Goal: Information Seeking & Learning: Understand process/instructions

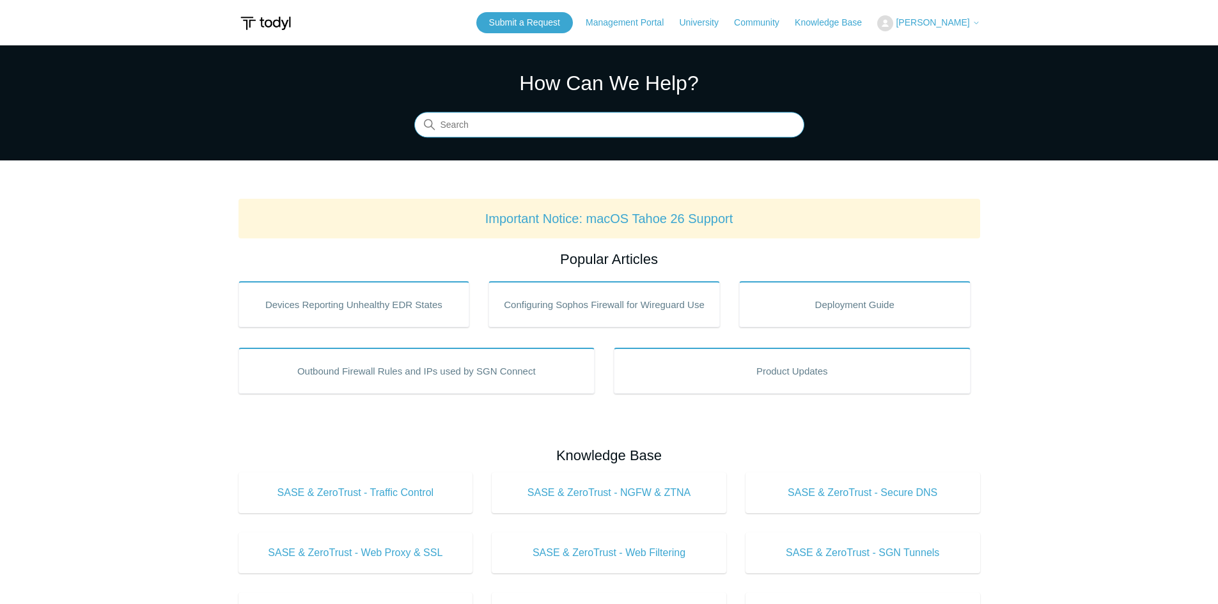
click at [543, 129] on input "Search" at bounding box center [609, 126] width 390 height 26
click at [548, 133] on input "Search" at bounding box center [609, 126] width 390 height 26
click at [551, 134] on input "un" at bounding box center [609, 126] width 390 height 26
type input "uninstall"
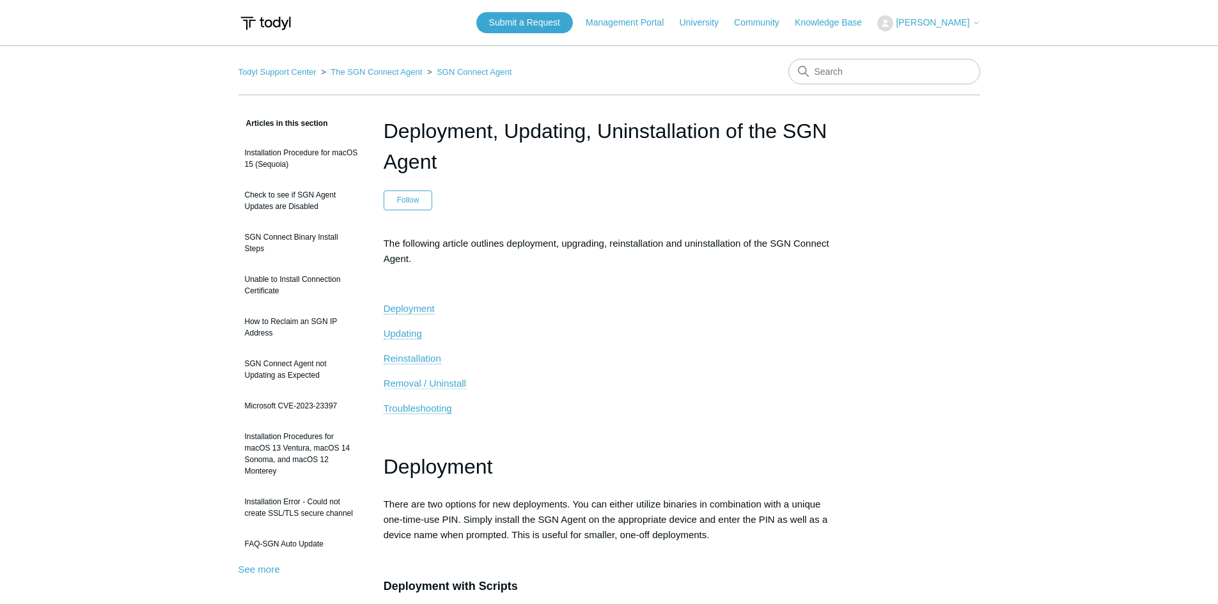
click at [443, 384] on span "Removal / Uninstall" at bounding box center [425, 383] width 82 height 11
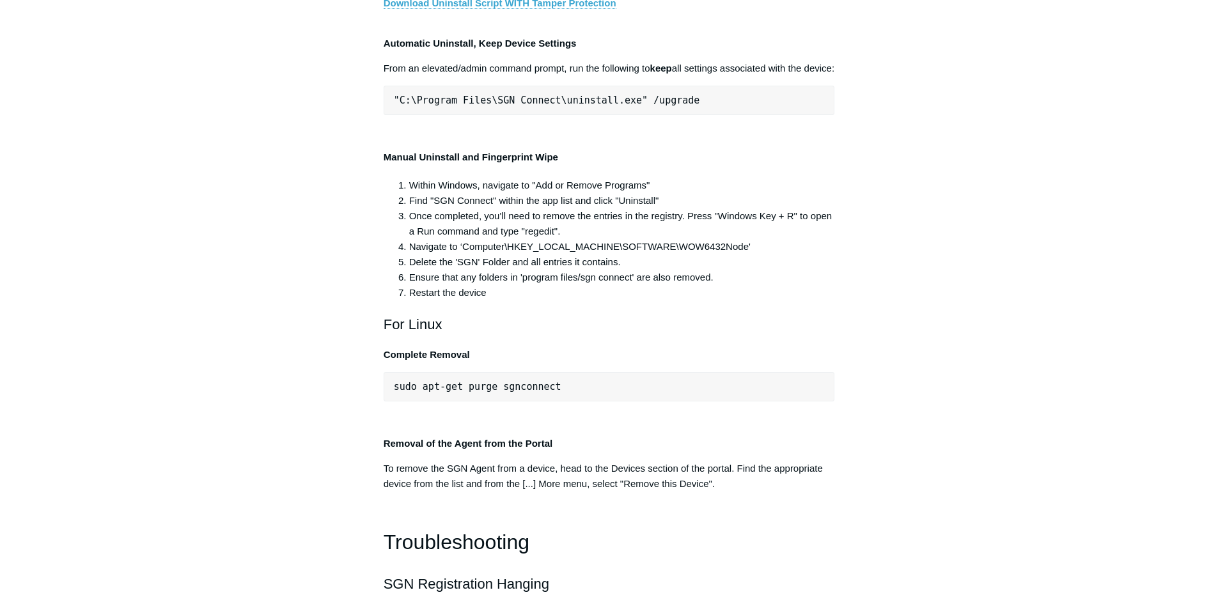
scroll to position [2487, 0]
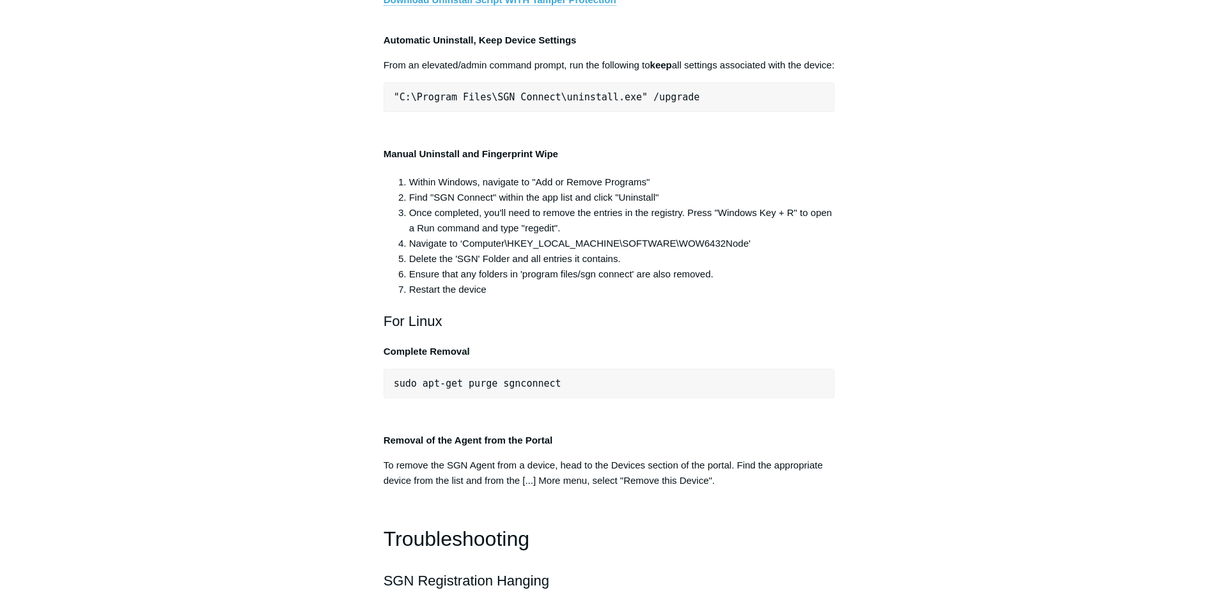
drag, startPoint x: 632, startPoint y: 269, endPoint x: 395, endPoint y: 270, distance: 236.6
drag, startPoint x: 633, startPoint y: 274, endPoint x: 395, endPoint y: 269, distance: 238.6
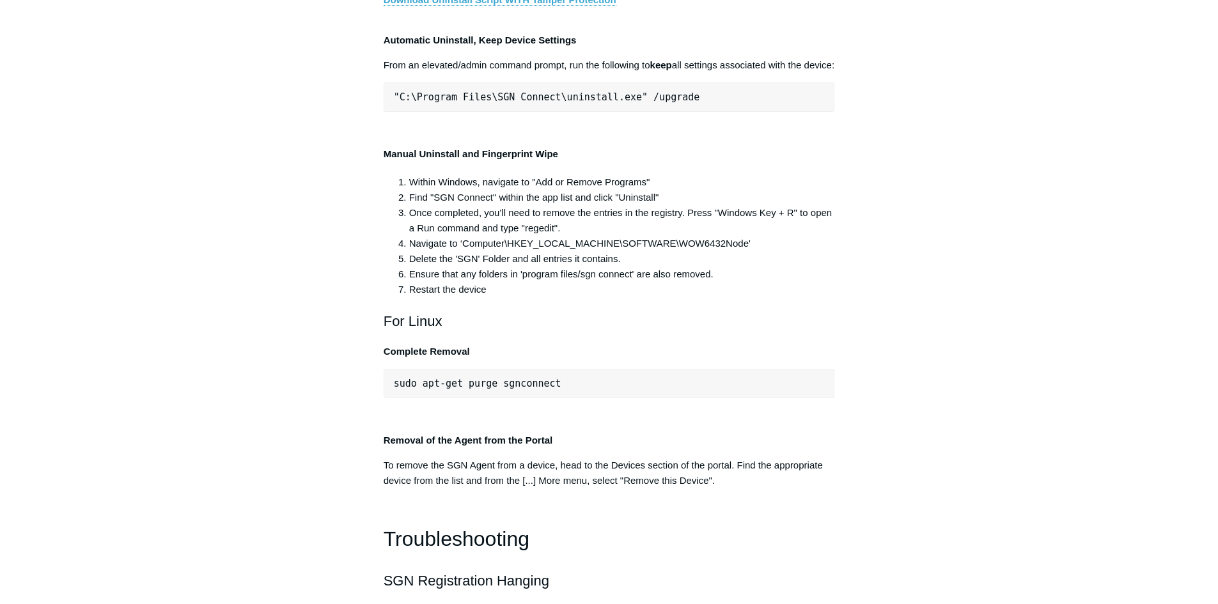
copy span ""C:\Program Files\SGN Connect\uninstall.exe""
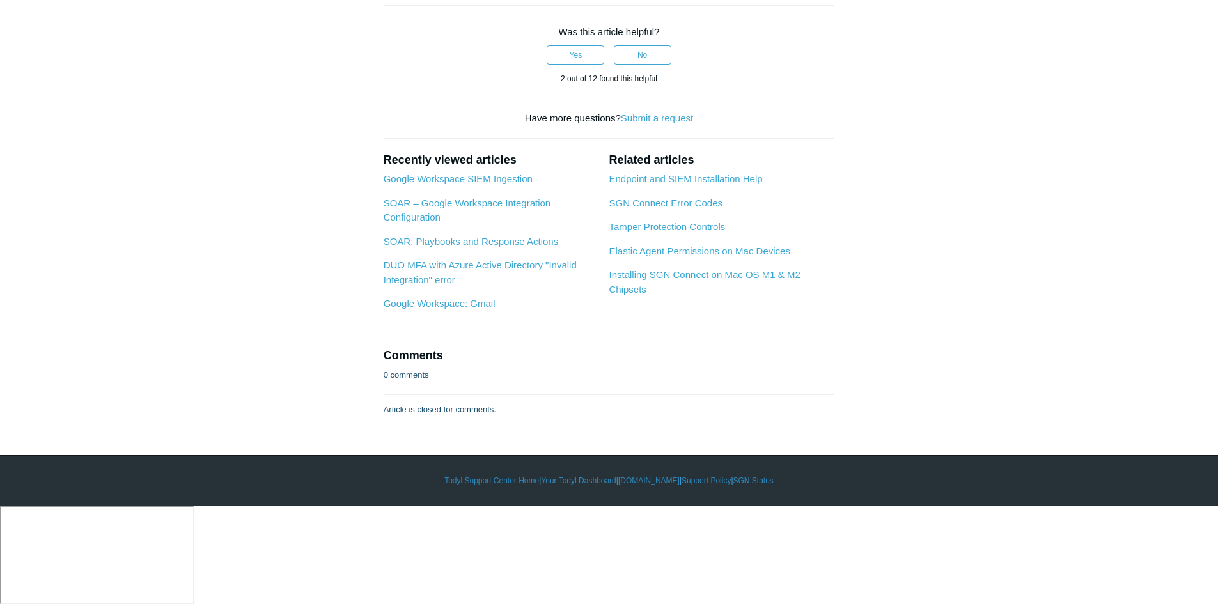
scroll to position [3382, 0]
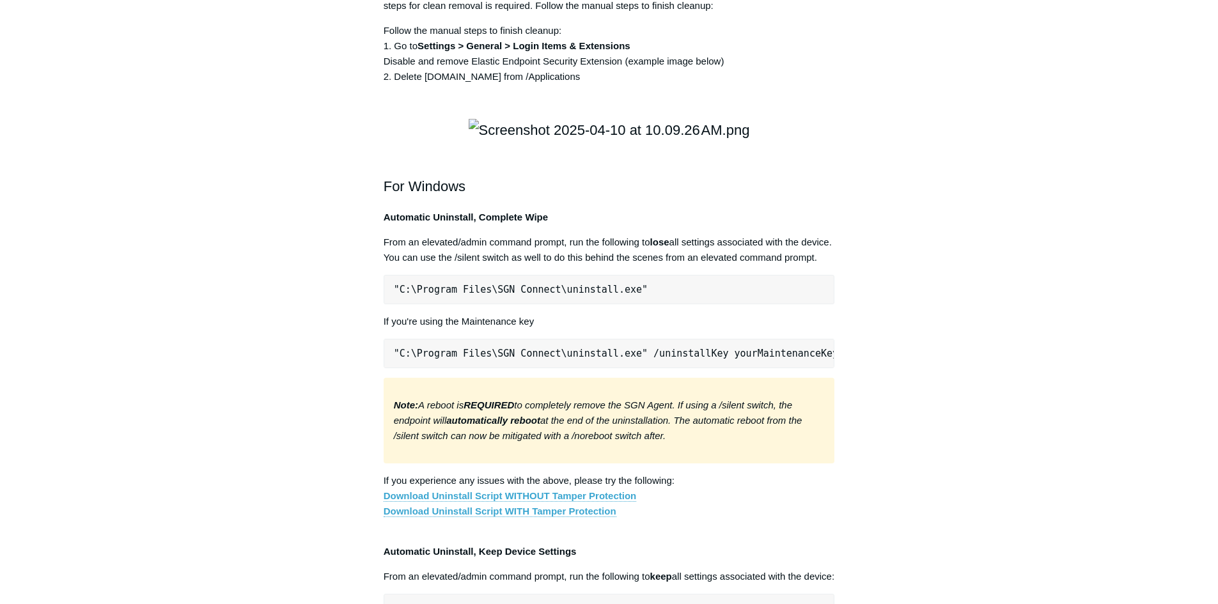
scroll to position [2423, 0]
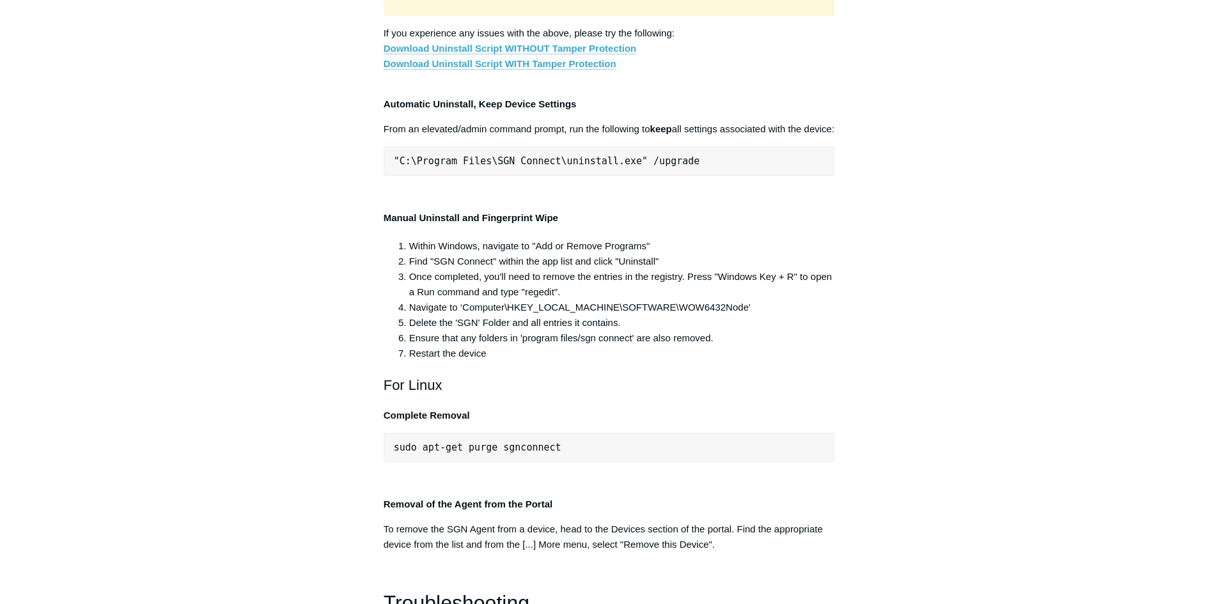
copy div ""C:\Program Files\SGN Connect\uninstall.exe""
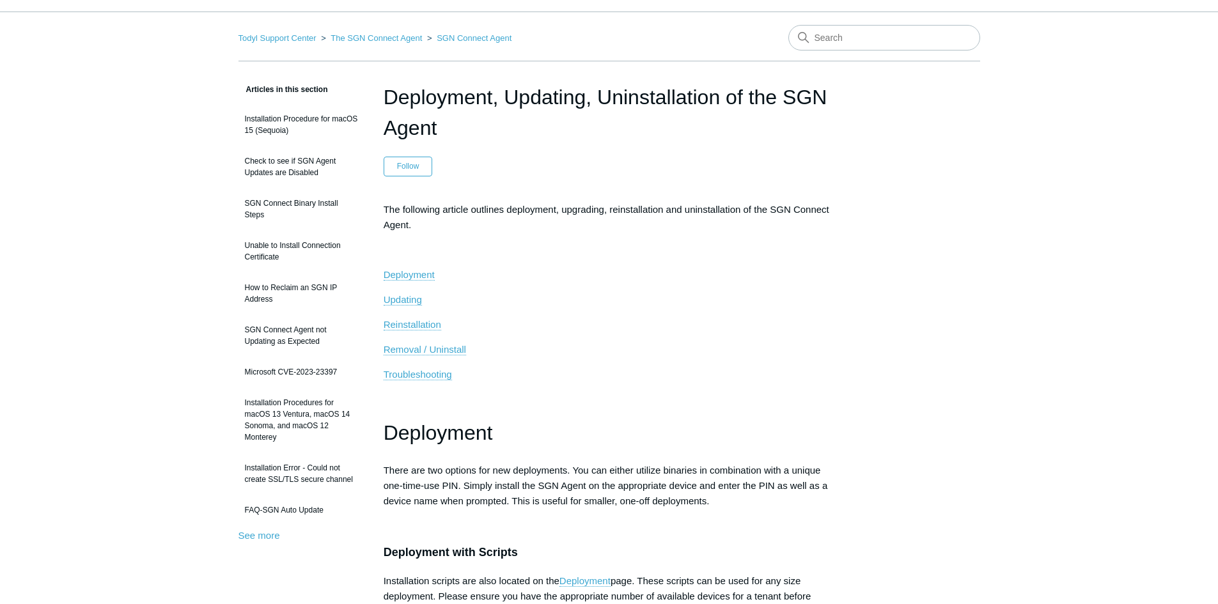
scroll to position [0, 0]
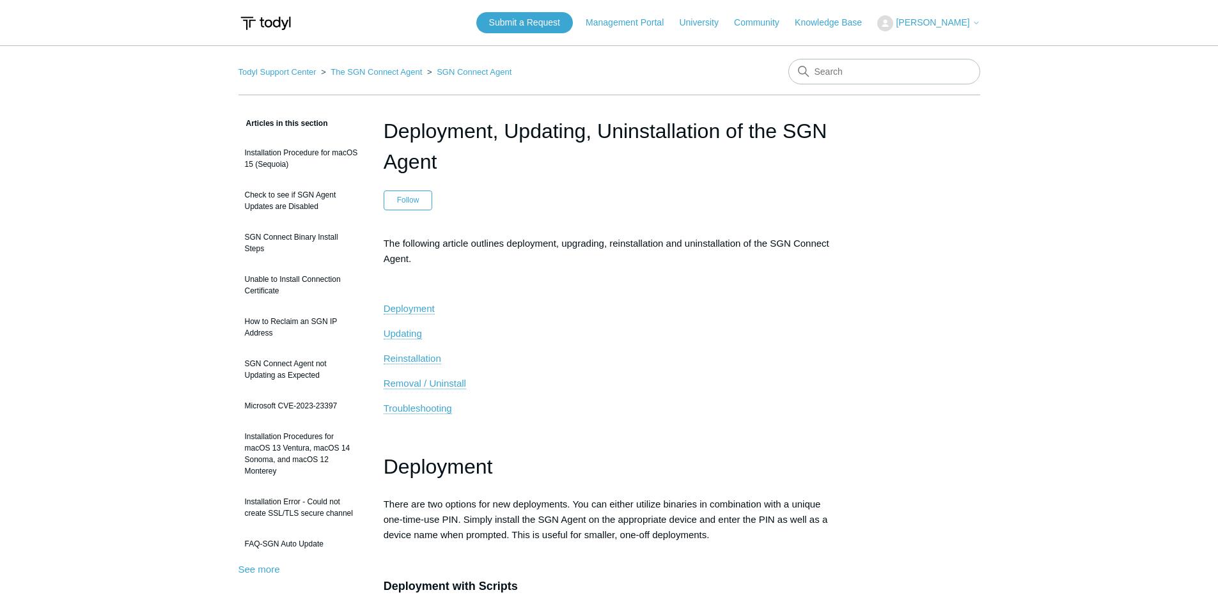
click at [656, 411] on p "Troubleshooting" at bounding box center [609, 408] width 451 height 15
click at [824, 44] on header "Submit a Request Management Portal University Community Knowledge Base [PERSON_…" at bounding box center [609, 22] width 742 height 45
click at [853, 74] on input "Search" at bounding box center [884, 72] width 192 height 26
click at [843, 64] on input "Search" at bounding box center [884, 72] width 192 height 26
